Goal: Information Seeking & Learning: Learn about a topic

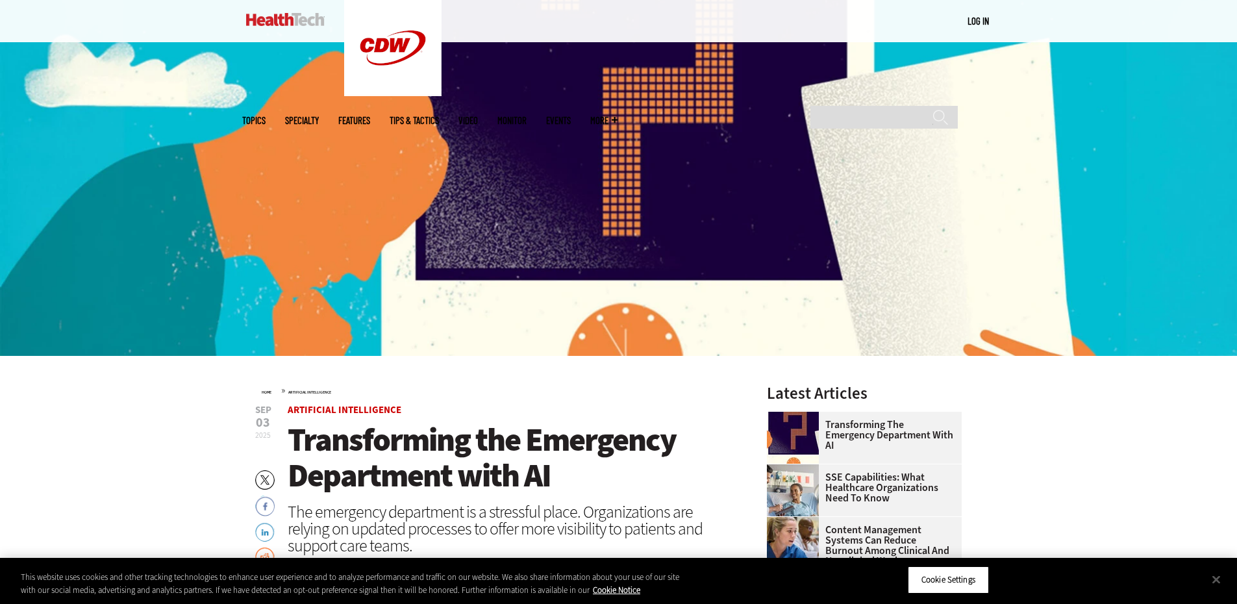
scroll to position [325, 0]
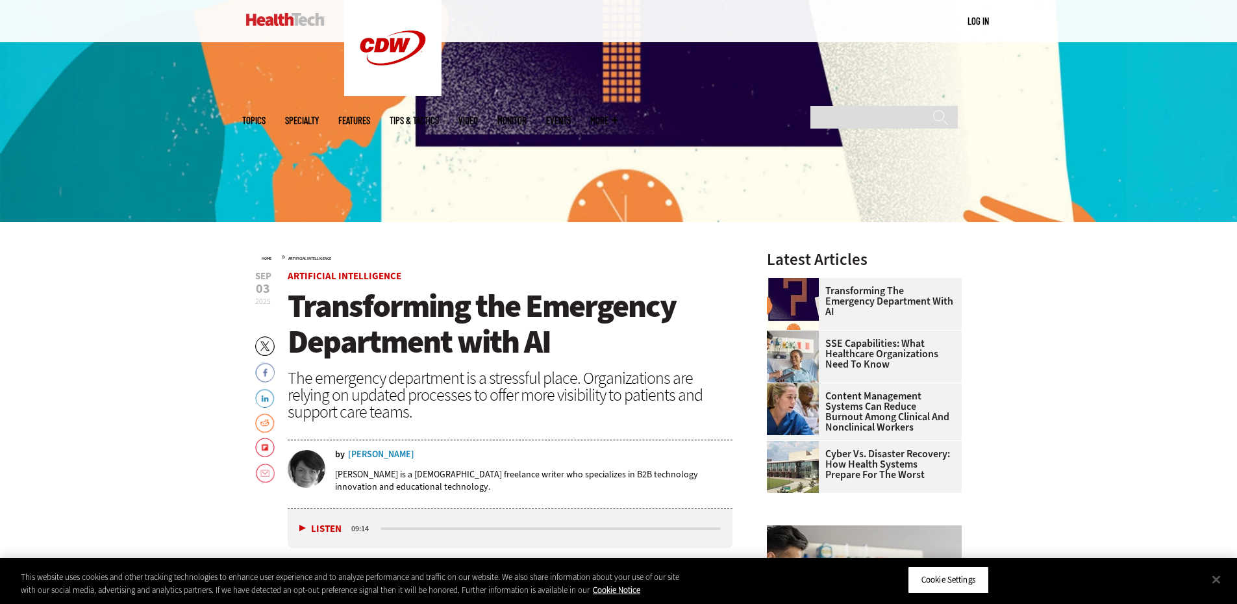
click at [399, 317] on span "Transforming the Emergency Department with AI" at bounding box center [482, 323] width 388 height 79
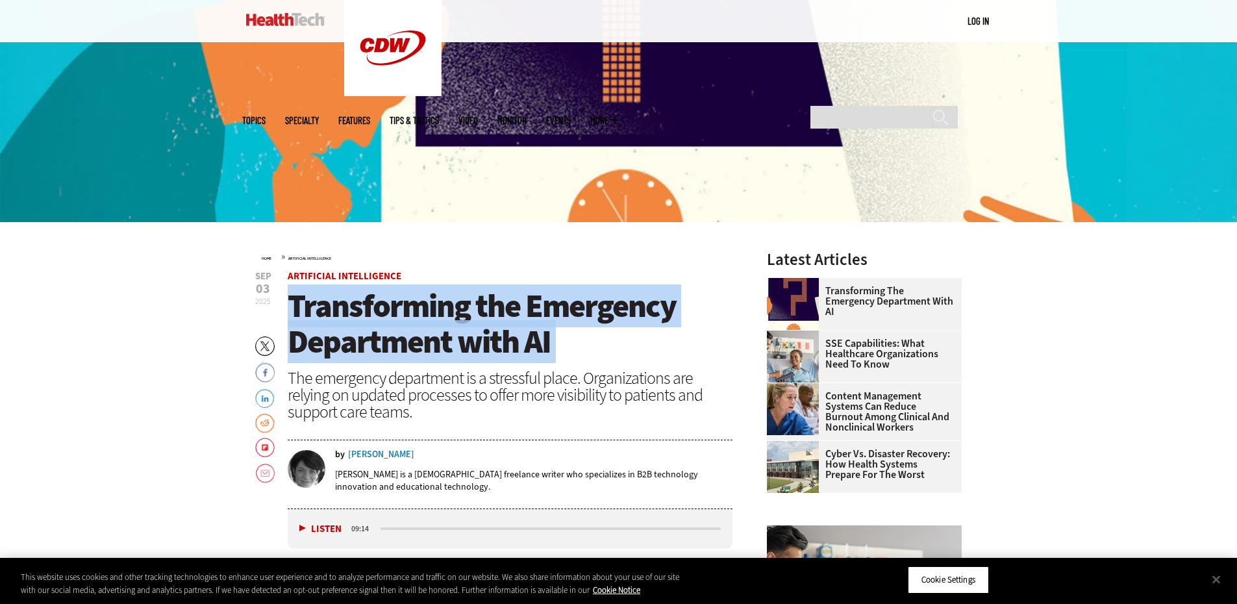
click at [399, 317] on span "Transforming the Emergency Department with AI" at bounding box center [482, 323] width 388 height 79
copy header "Transforming the Emergency Department with AI"
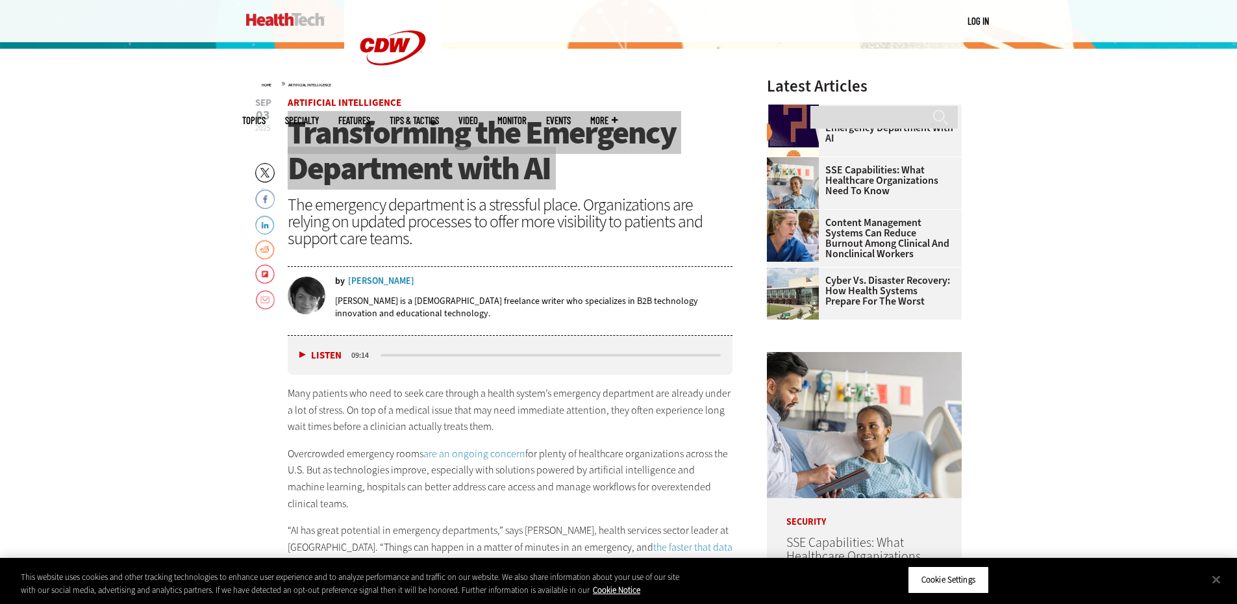
scroll to position [541, 0]
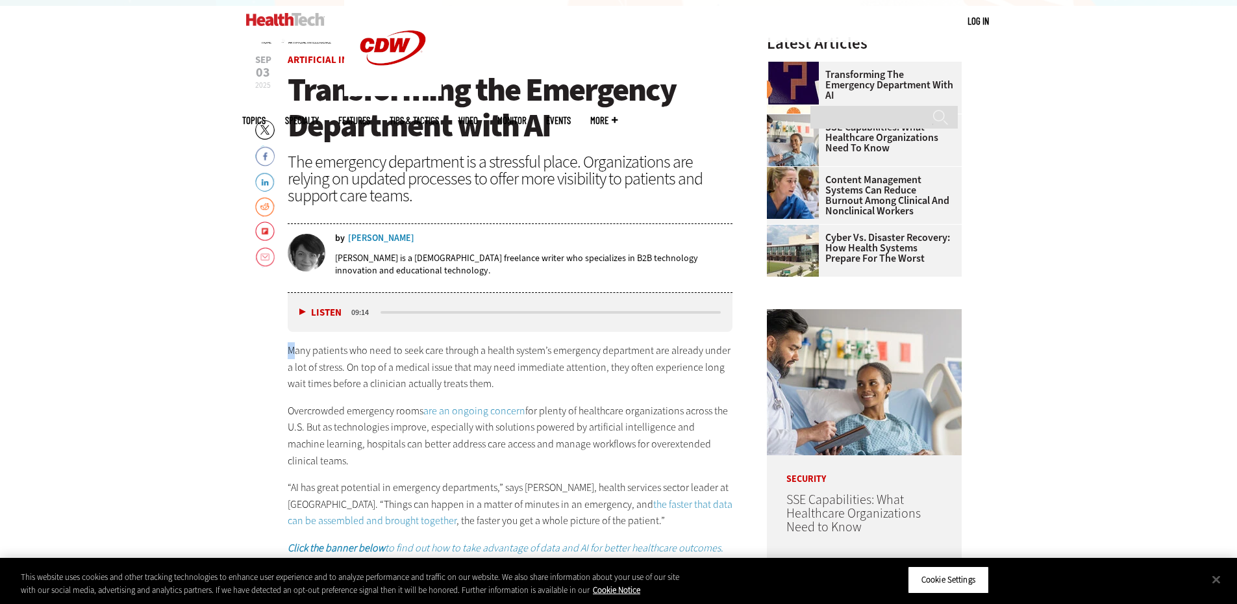
click at [293, 349] on p "Many patients who need to seek care through a health system’s emergency departm…" at bounding box center [510, 367] width 445 height 50
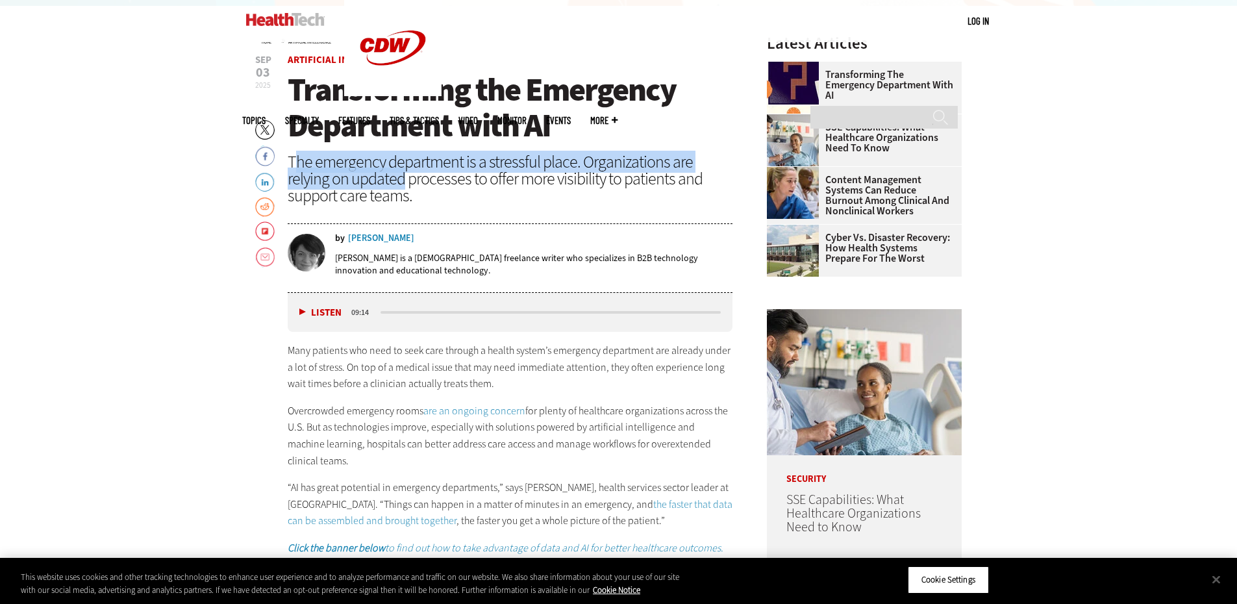
drag, startPoint x: 293, startPoint y: 163, endPoint x: 320, endPoint y: 188, distance: 36.3
click at [354, 189] on div "The emergency department is a stressful place. Organizations are relying on upd…" at bounding box center [510, 178] width 445 height 51
click at [317, 185] on div "The emergency department is a stressful place. Organizations are relying on upd…" at bounding box center [510, 178] width 445 height 51
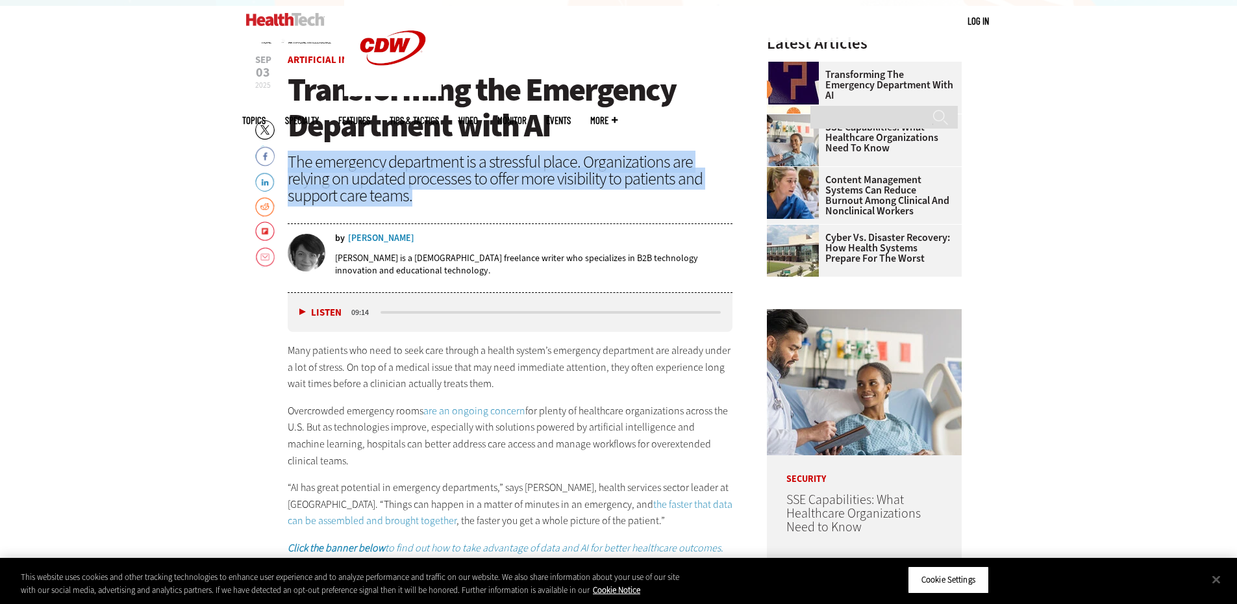
drag, startPoint x: 295, startPoint y: 156, endPoint x: 363, endPoint y: 201, distance: 81.6
click at [363, 201] on div "The emergency department is a stressful place. Organizations are relying on upd…" at bounding box center [510, 178] width 445 height 51
